Goal: Information Seeking & Learning: Find specific fact

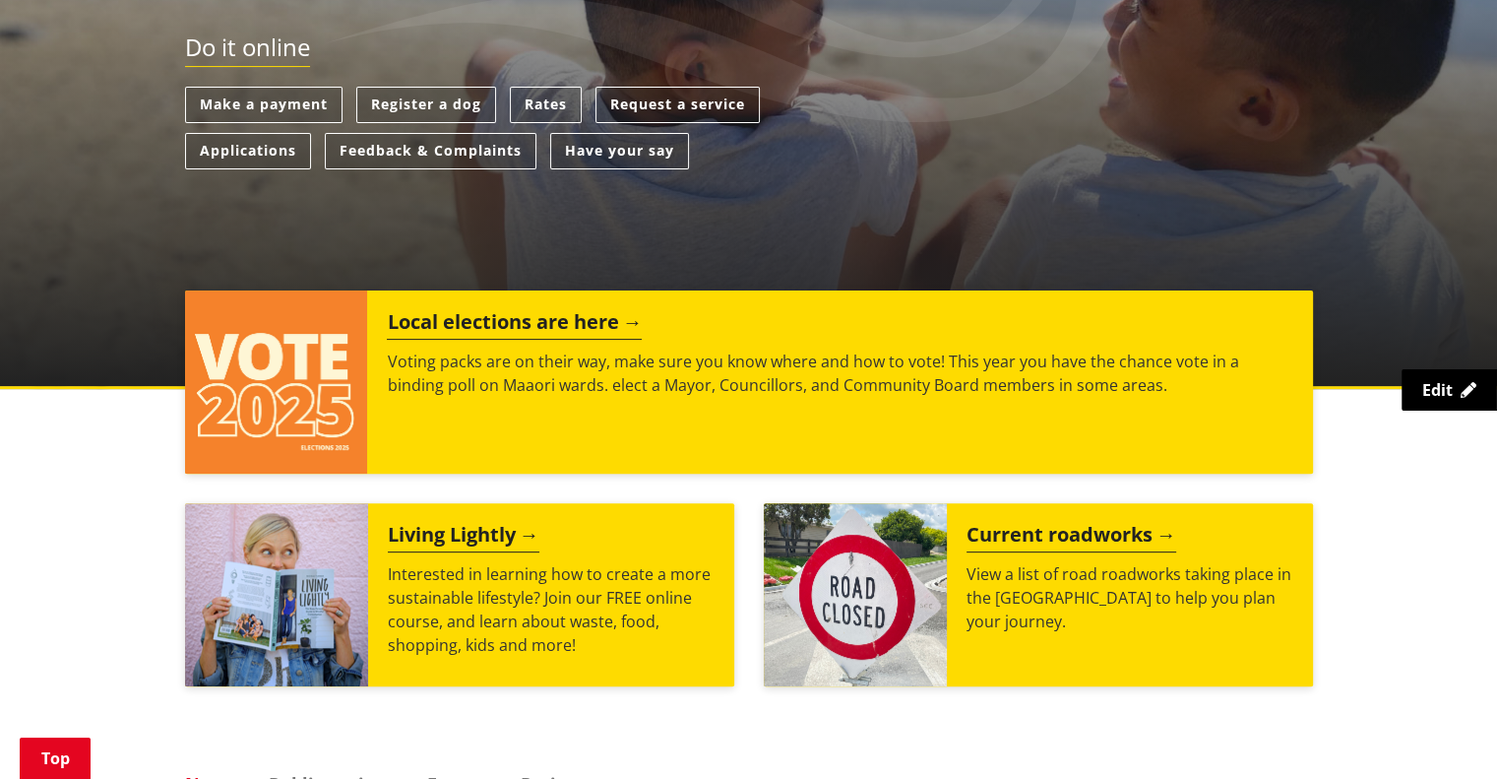
scroll to position [535, 0]
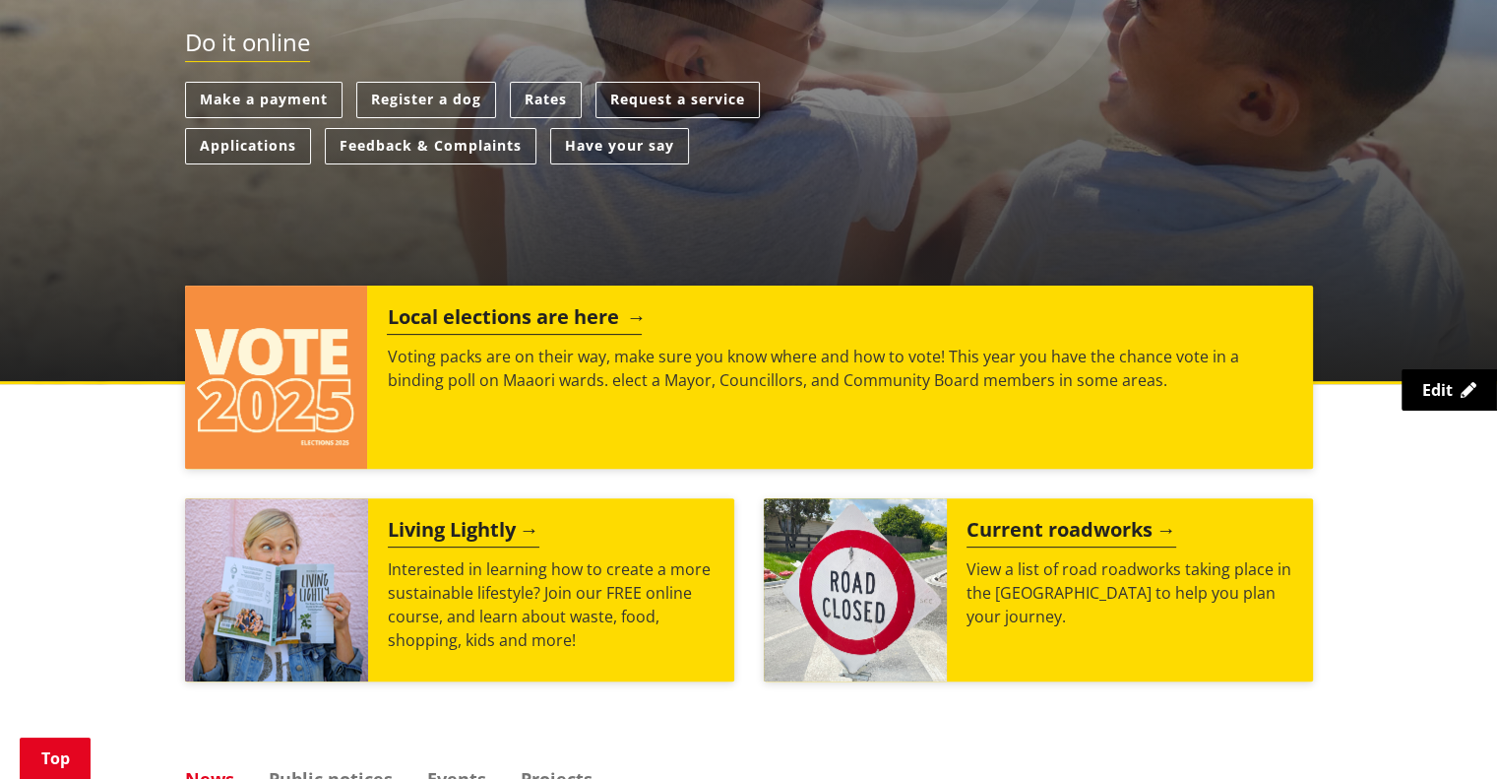
drag, startPoint x: 0, startPoint y: 0, endPoint x: 495, endPoint y: 348, distance: 605.4
click at [495, 348] on p "Voting packs are on their way, make sure you know where and how to vote! This y…" at bounding box center [840, 367] width 906 height 47
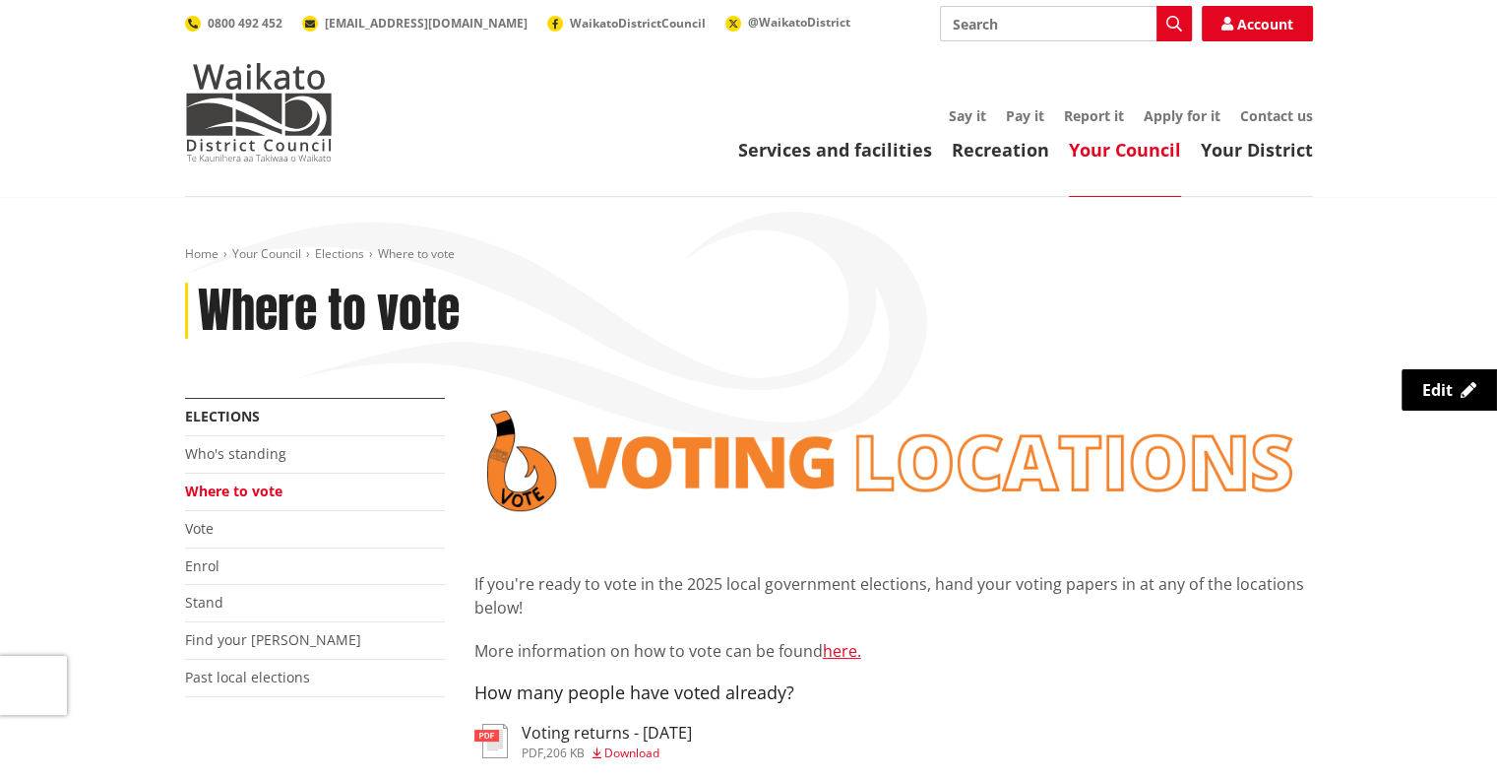
click at [1094, 153] on link "Your Council" at bounding box center [1125, 150] width 112 height 24
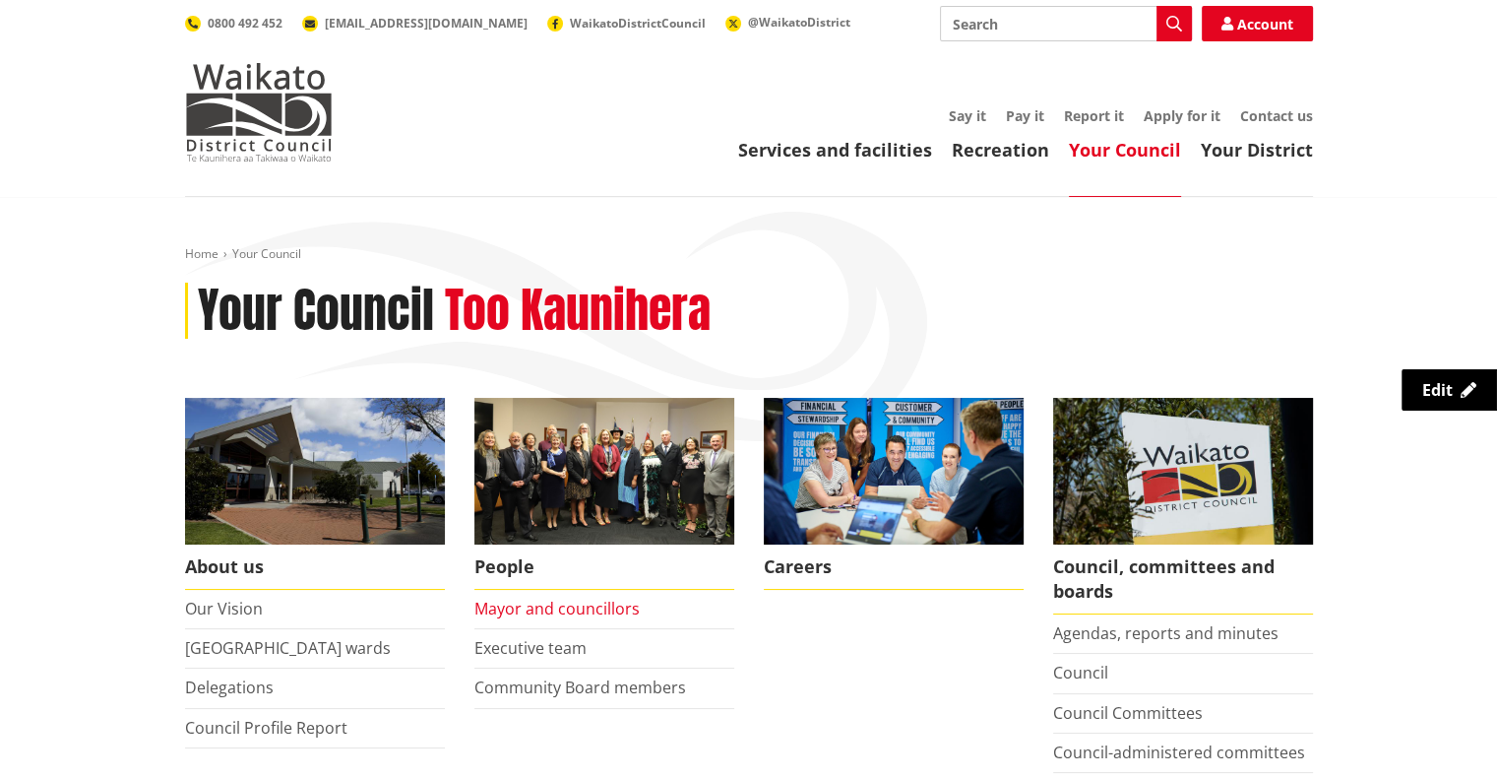
click at [558, 604] on link "Mayor and councillors" at bounding box center [556, 608] width 165 height 22
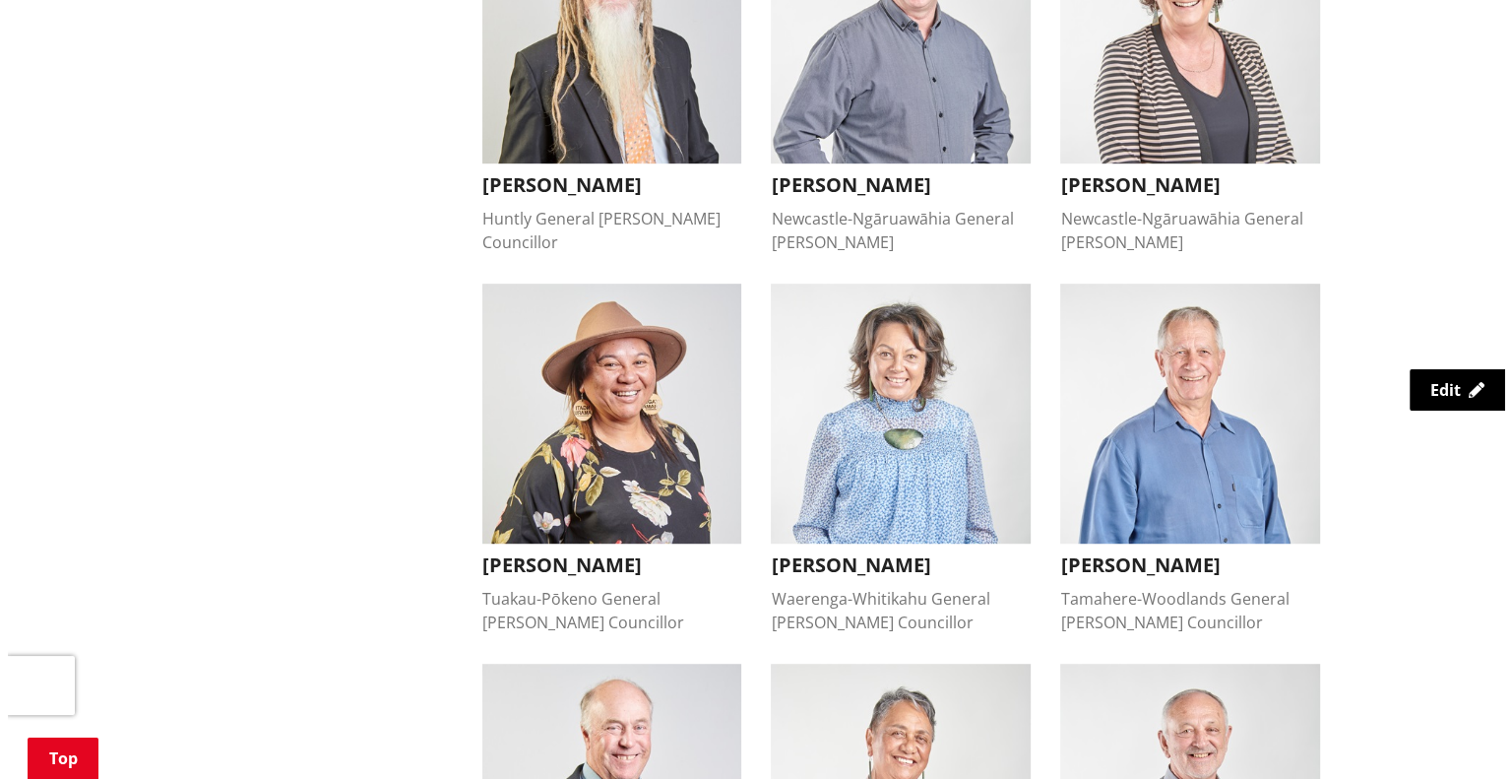
scroll to position [1066, 0]
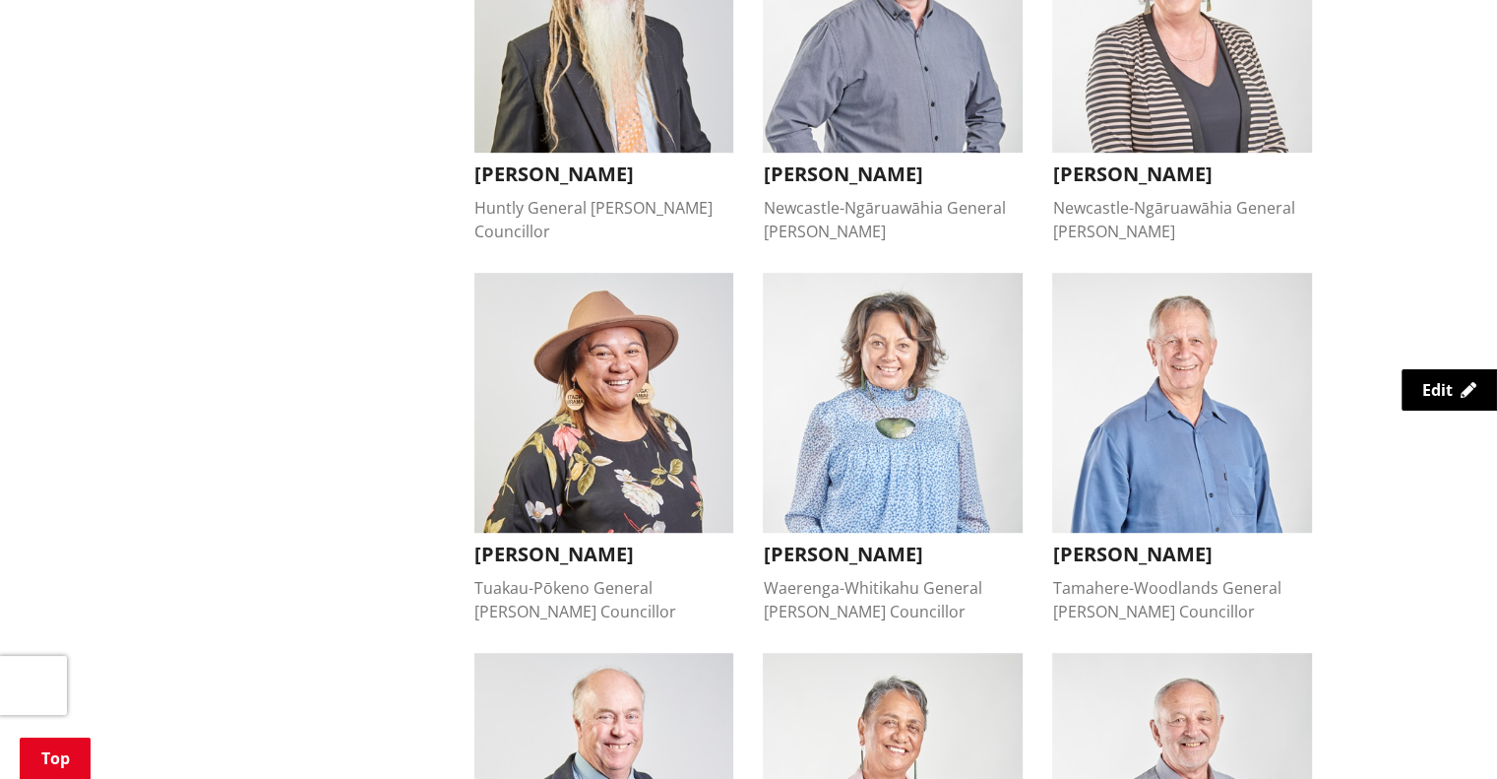
click at [488, 576] on div "Tuakau-Pōkeno General [PERSON_NAME] Councillor" at bounding box center [604, 599] width 260 height 47
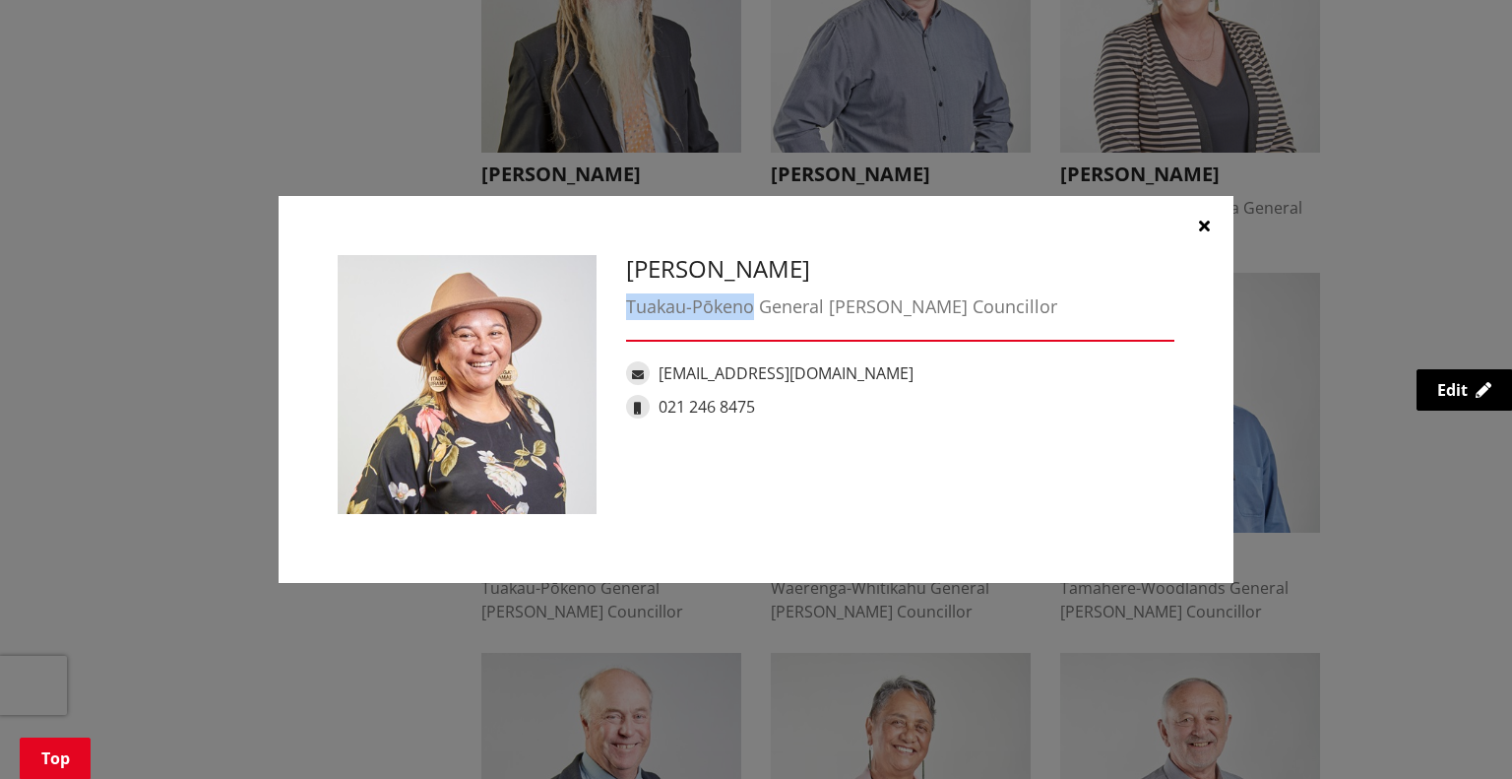
drag, startPoint x: 626, startPoint y: 302, endPoint x: 754, endPoint y: 304, distance: 128.0
click at [754, 304] on div "Tuakau-Pōkeno General [PERSON_NAME] Councillor" at bounding box center [900, 306] width 548 height 27
copy div "Tuakau-Pōkeno"
